Goal: Check status: Check status

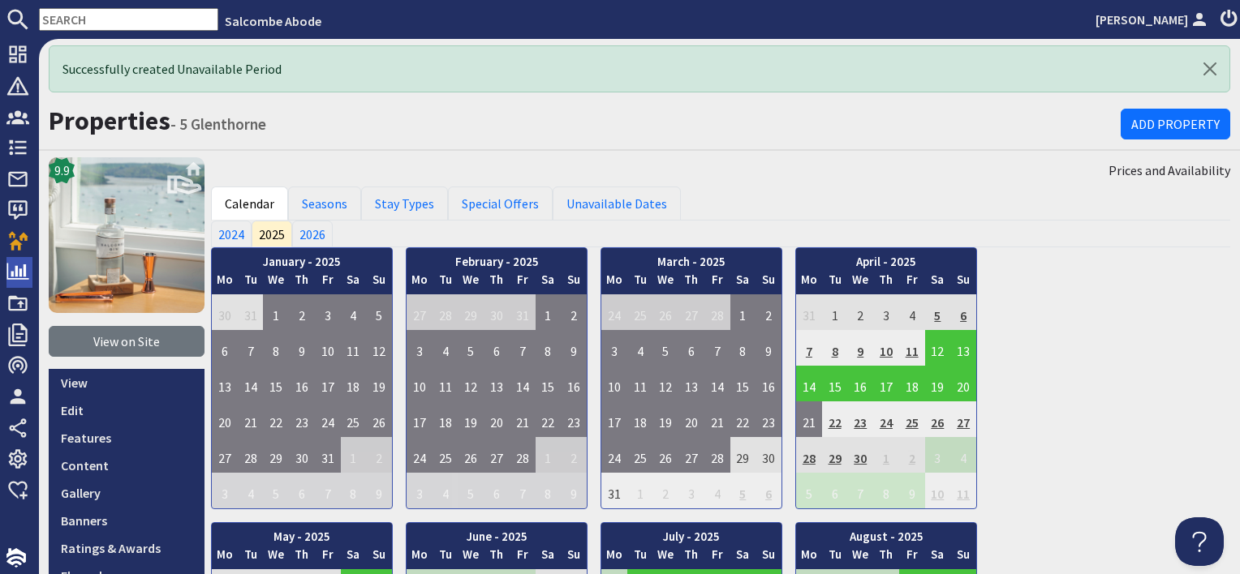
scroll to position [487, 0]
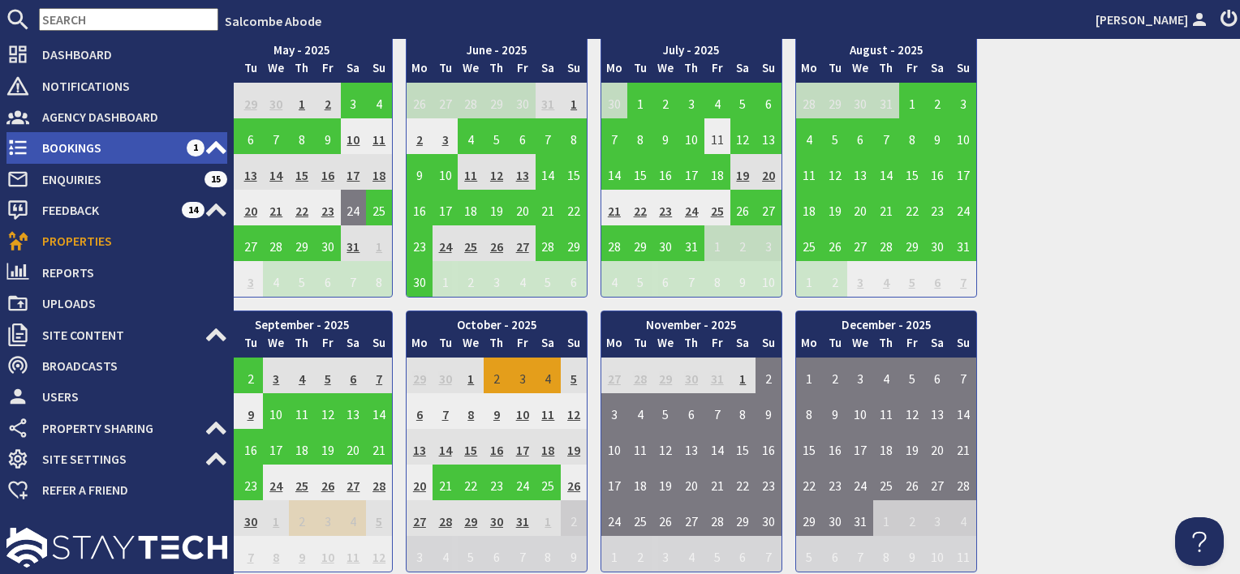
click at [62, 146] on span "Bookings" at bounding box center [107, 148] width 157 height 26
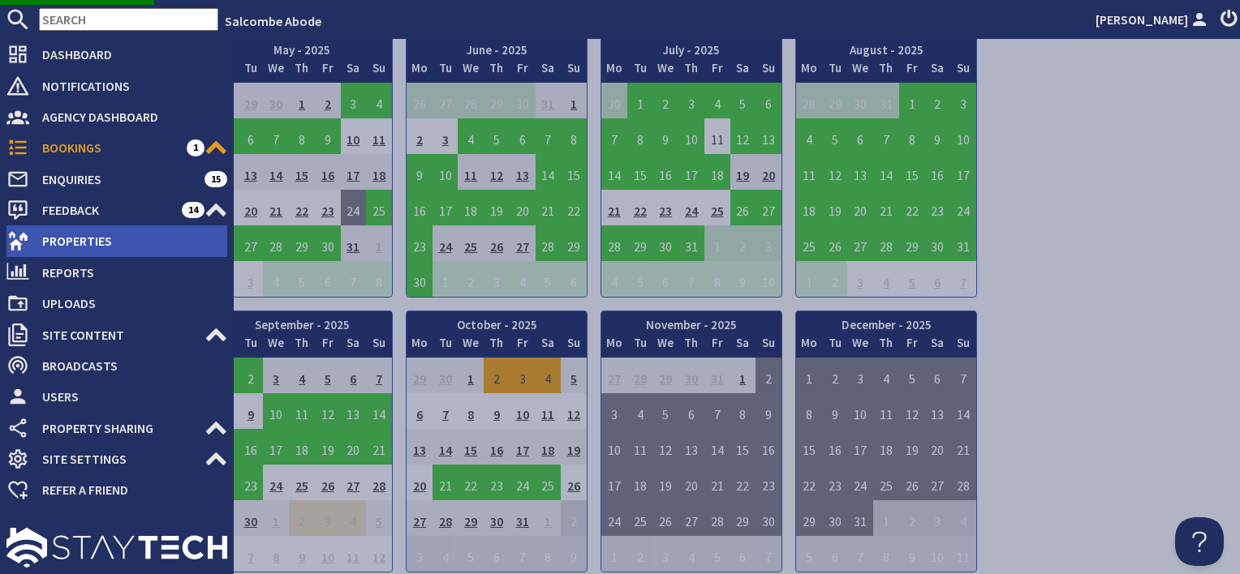
click at [158, 242] on span "Properties" at bounding box center [128, 241] width 198 height 26
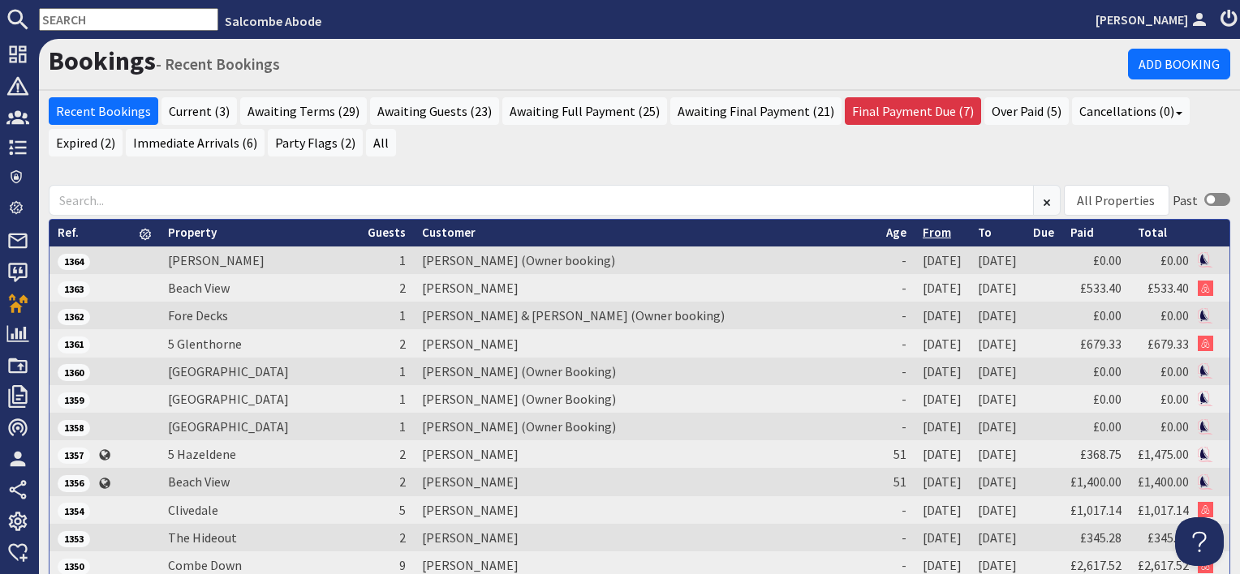
click at [922, 230] on link "From" at bounding box center [936, 232] width 28 height 15
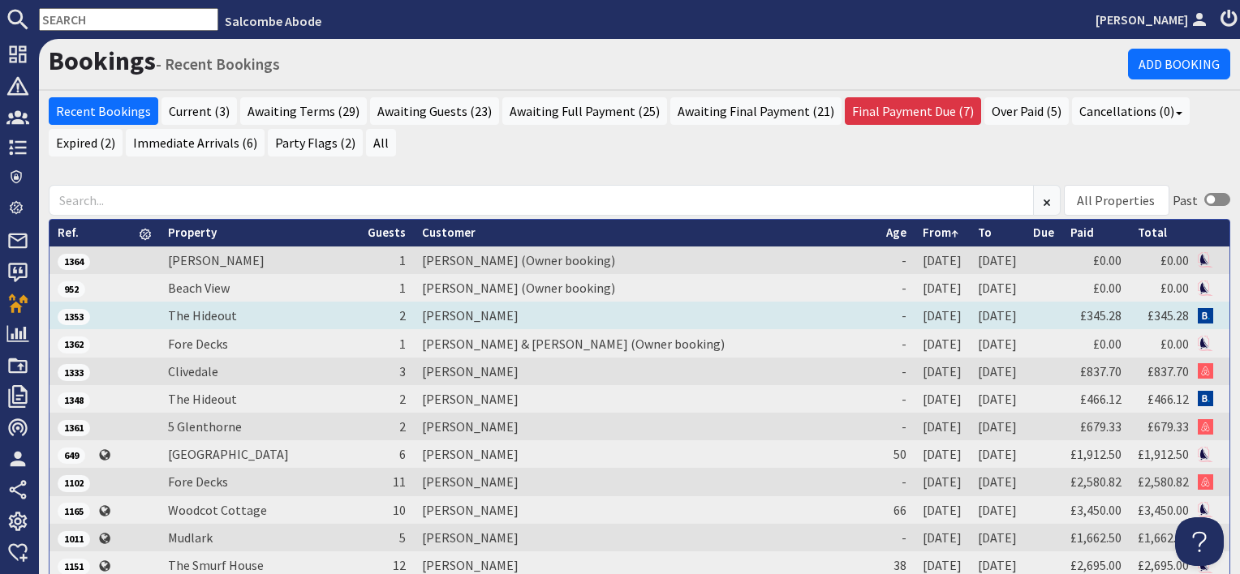
click at [428, 318] on td "[PERSON_NAME]" at bounding box center [646, 316] width 464 height 28
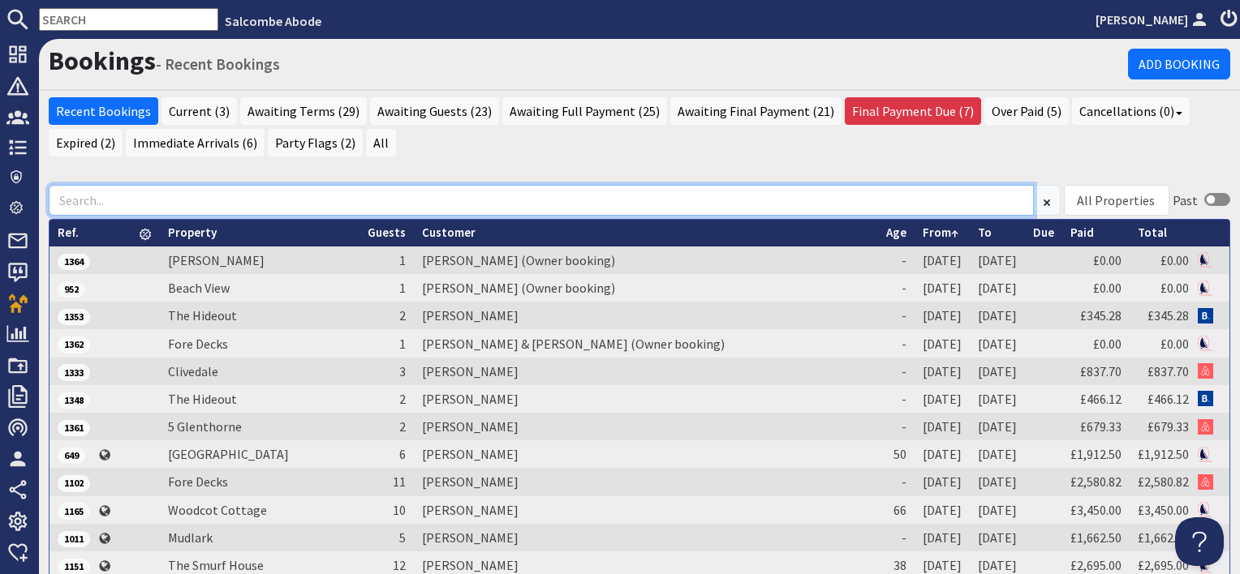
click at [206, 195] on input at bounding box center [541, 200] width 985 height 31
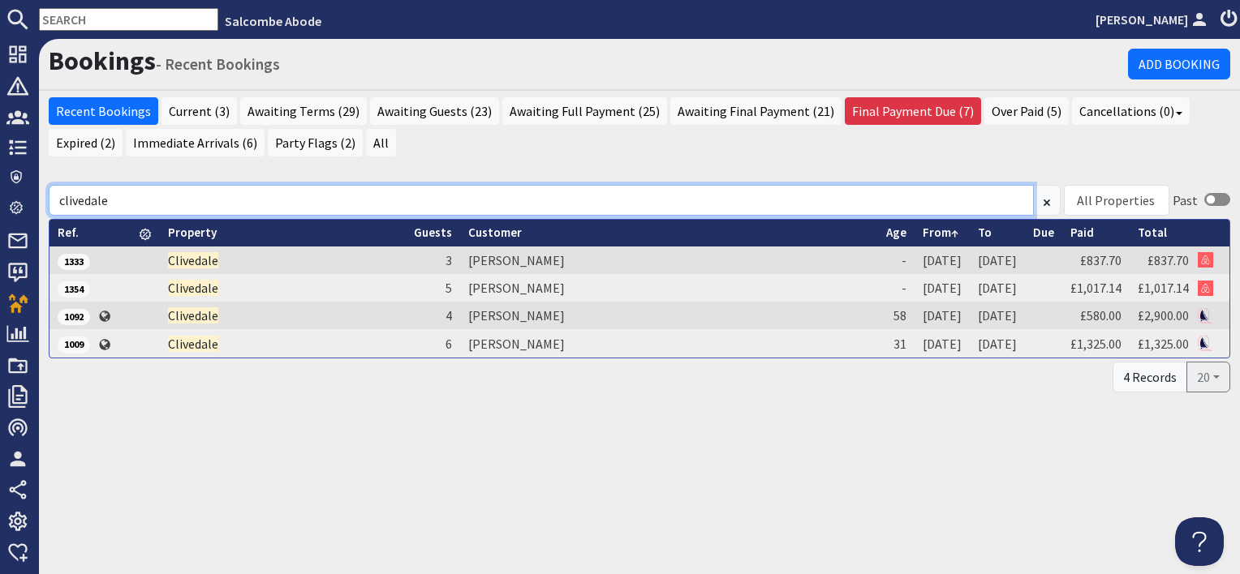
type input "clivedale"
